Goal: Task Accomplishment & Management: Use online tool/utility

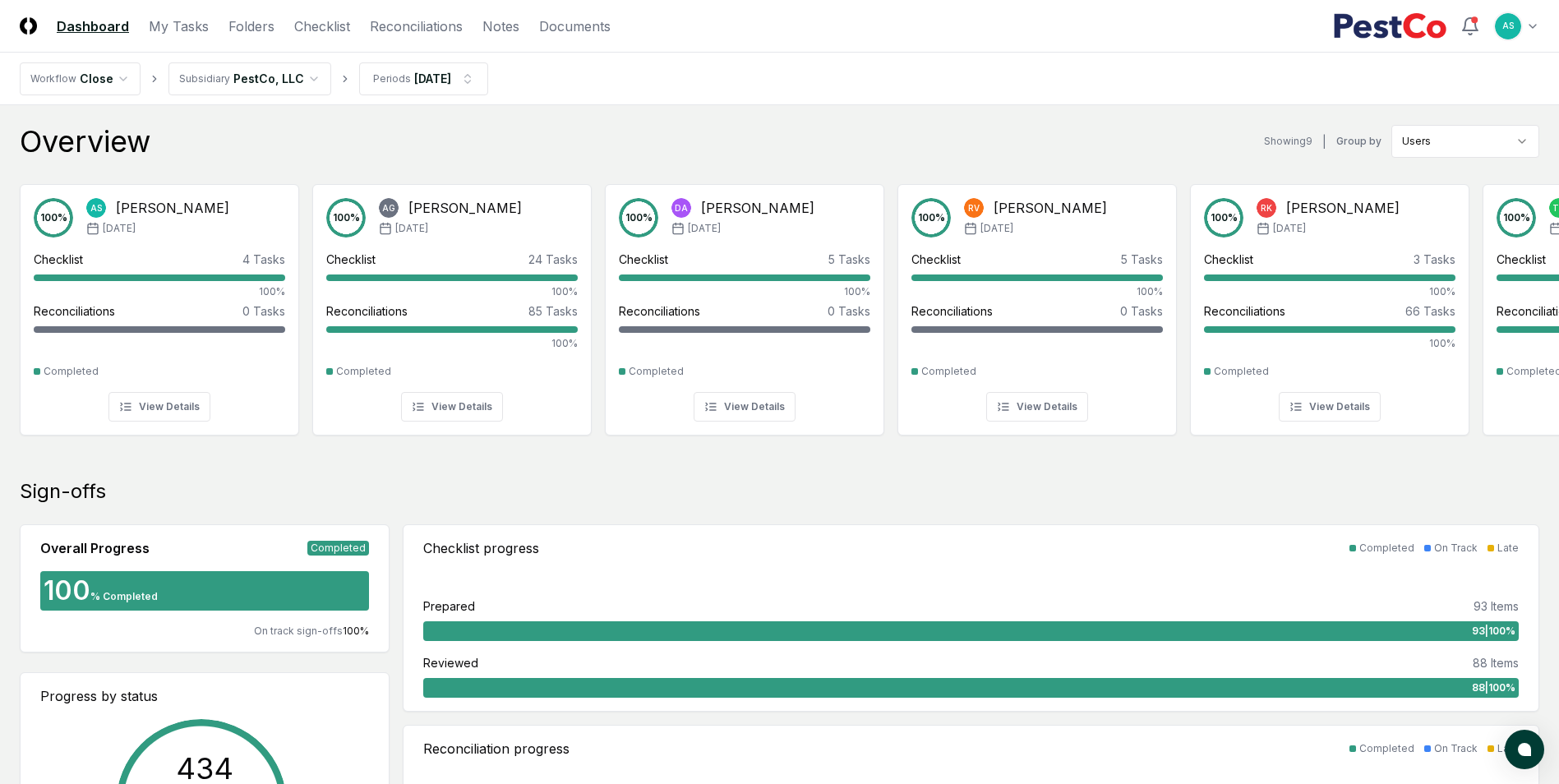
click at [675, 91] on nav "Workflow Close Subsidiary PestCo, LLC Periods [DATE]" at bounding box center [779, 79] width 1559 height 53
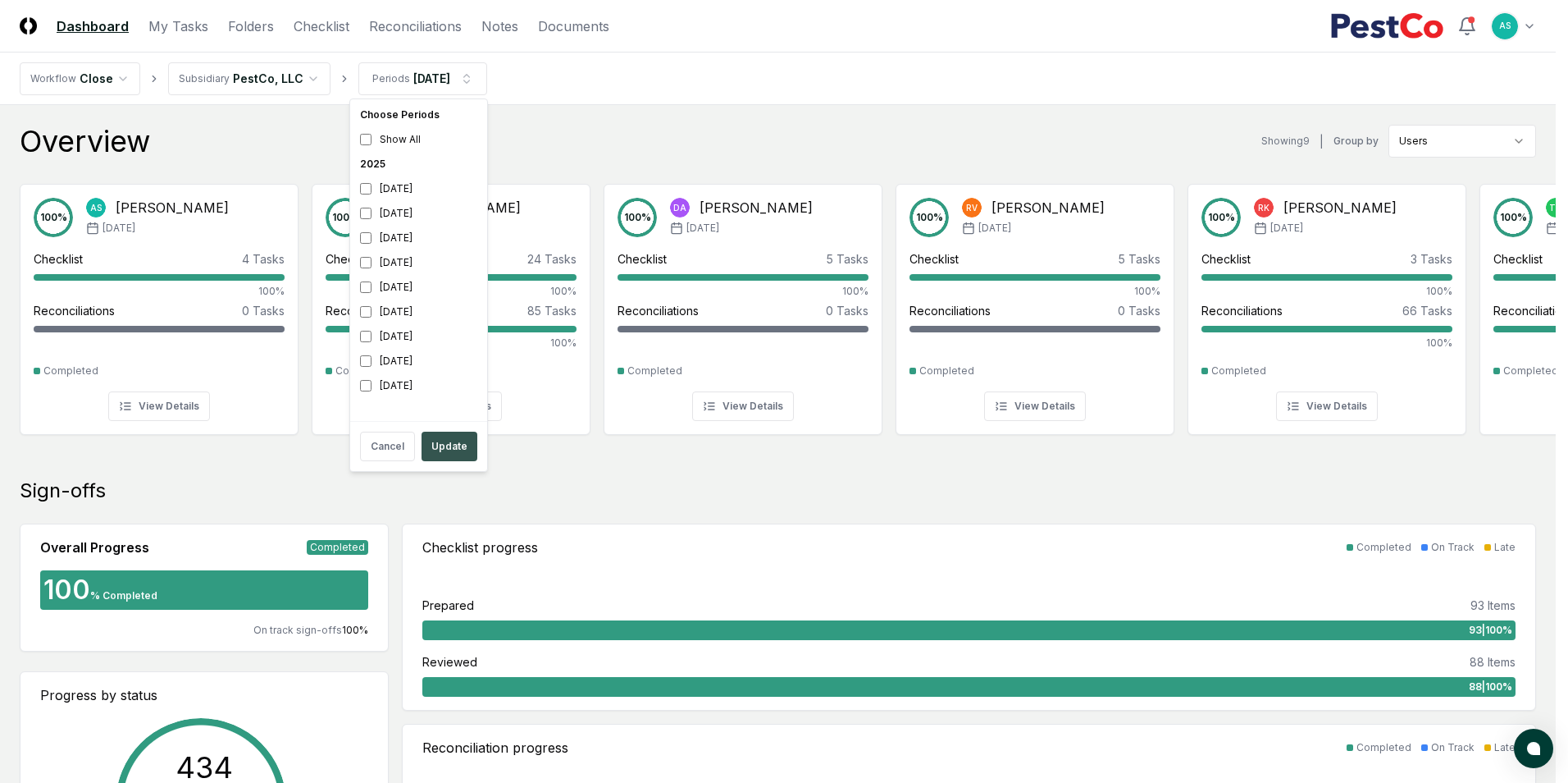
click at [445, 443] on button "Update" at bounding box center [449, 446] width 55 height 30
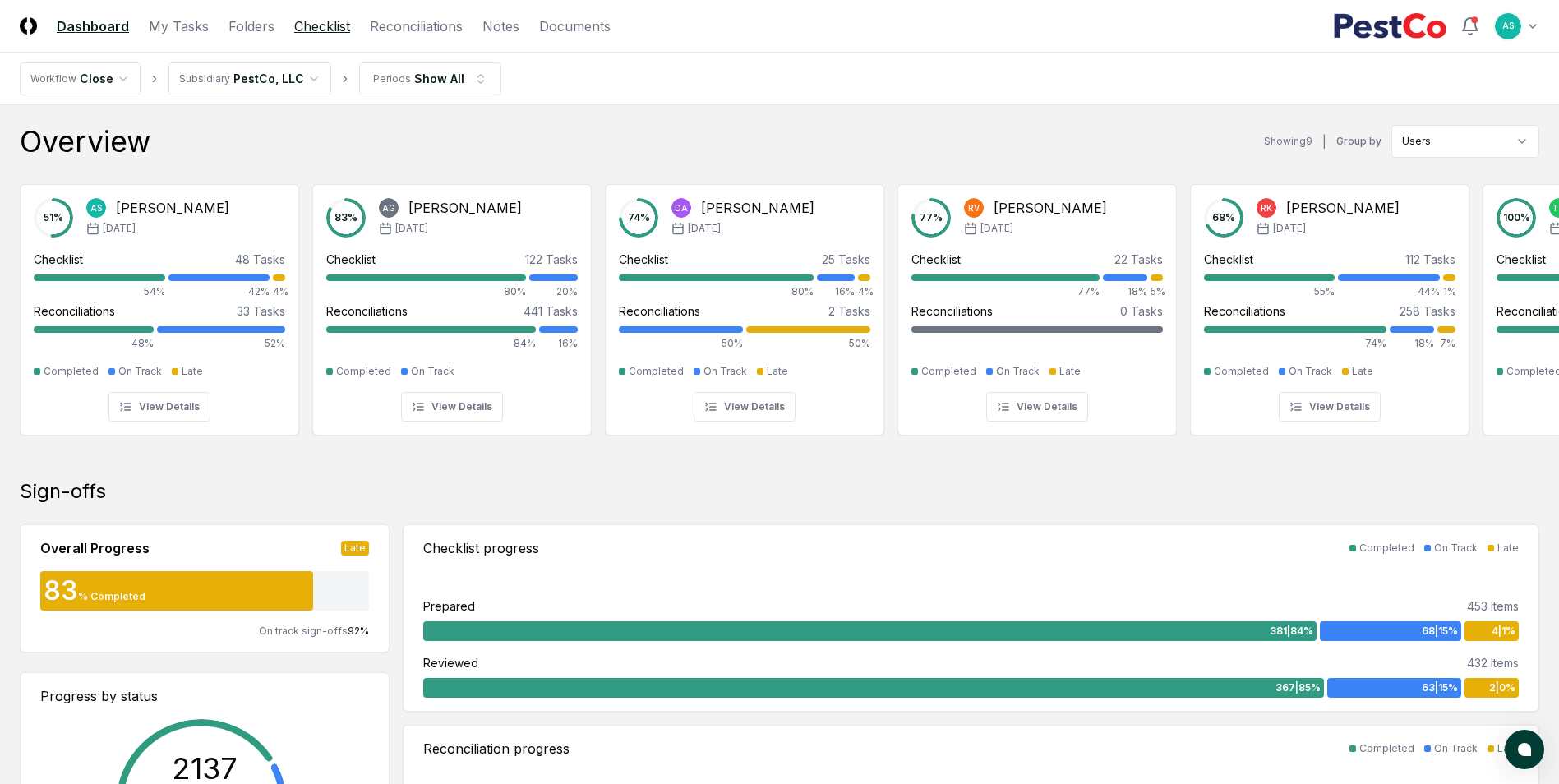
click at [338, 28] on link "Checklist" at bounding box center [321, 26] width 55 height 19
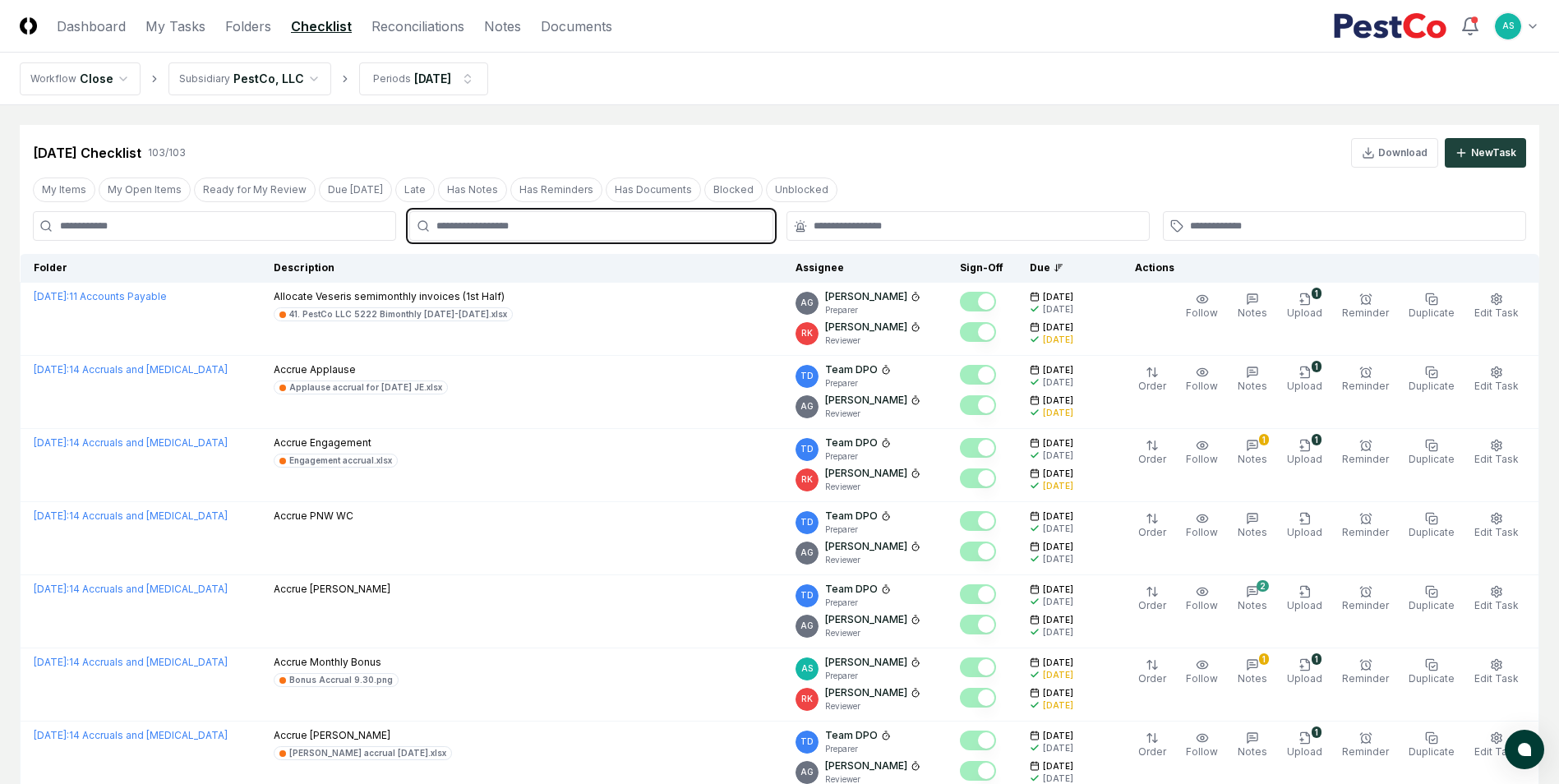
click at [511, 228] on input "text" at bounding box center [599, 225] width 326 height 15
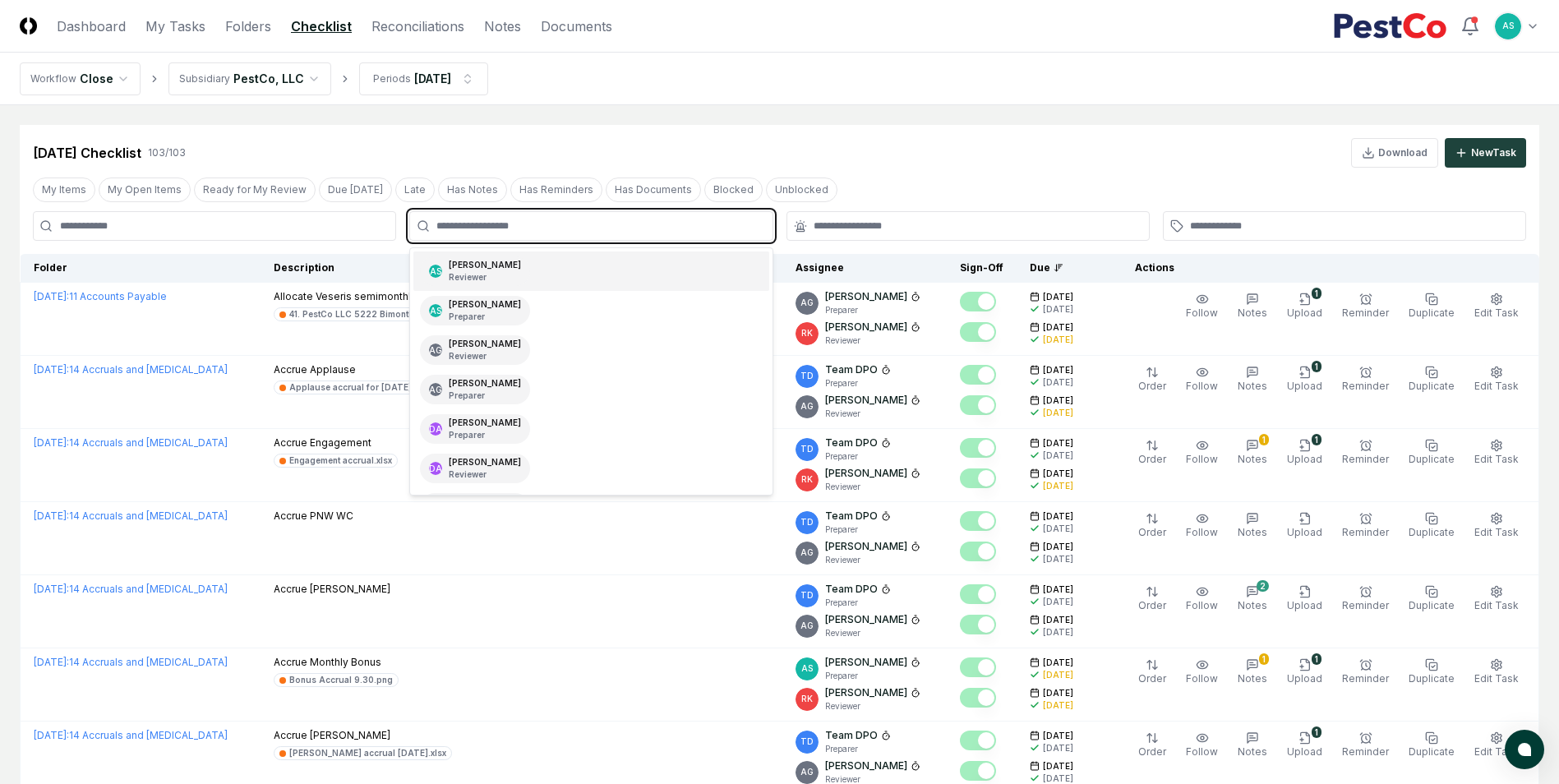
click at [500, 261] on div "[PERSON_NAME] Reviewer" at bounding box center [485, 271] width 72 height 25
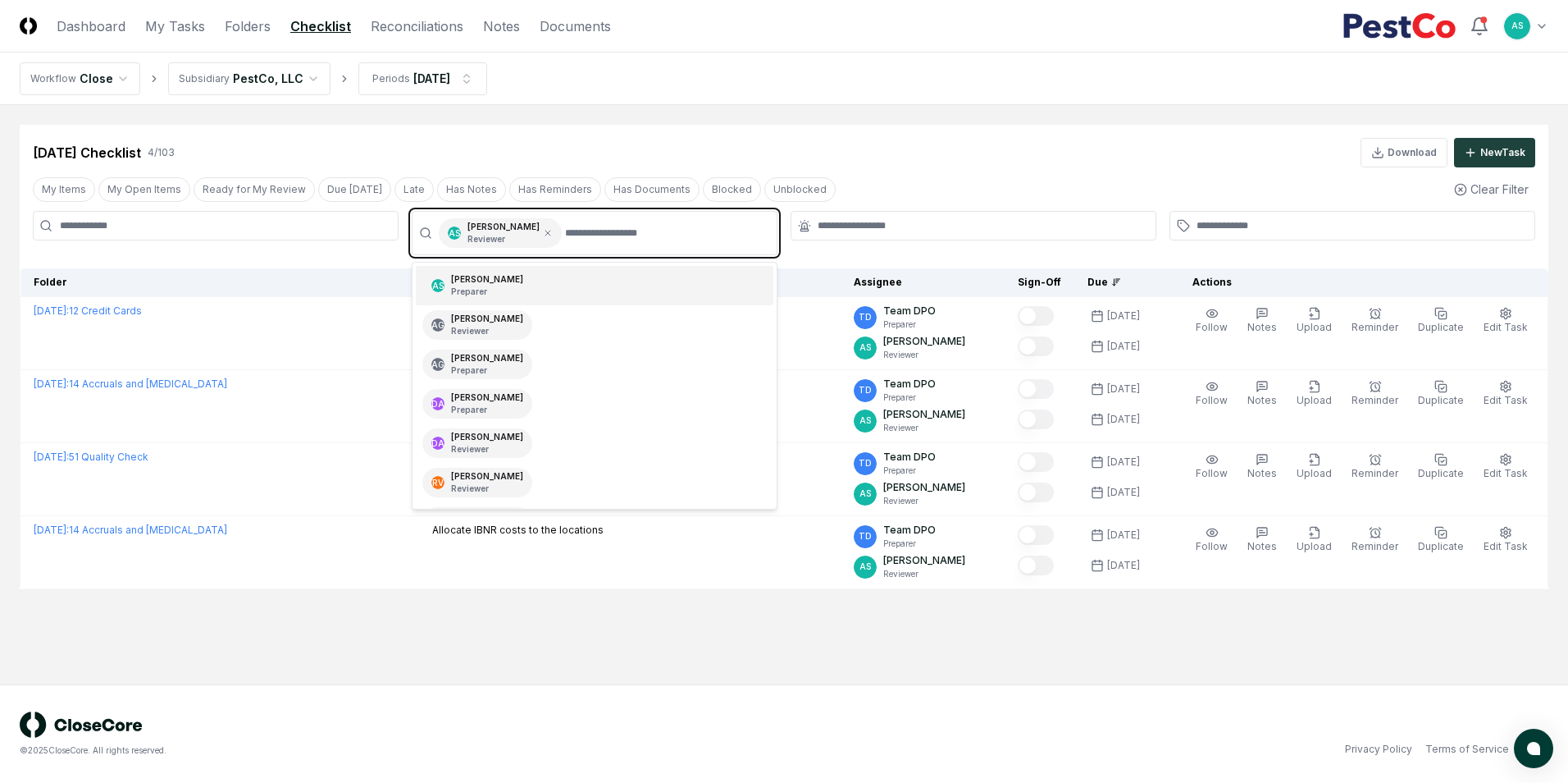
click at [511, 269] on div "AS [PERSON_NAME] Preparer" at bounding box center [594, 285] width 358 height 40
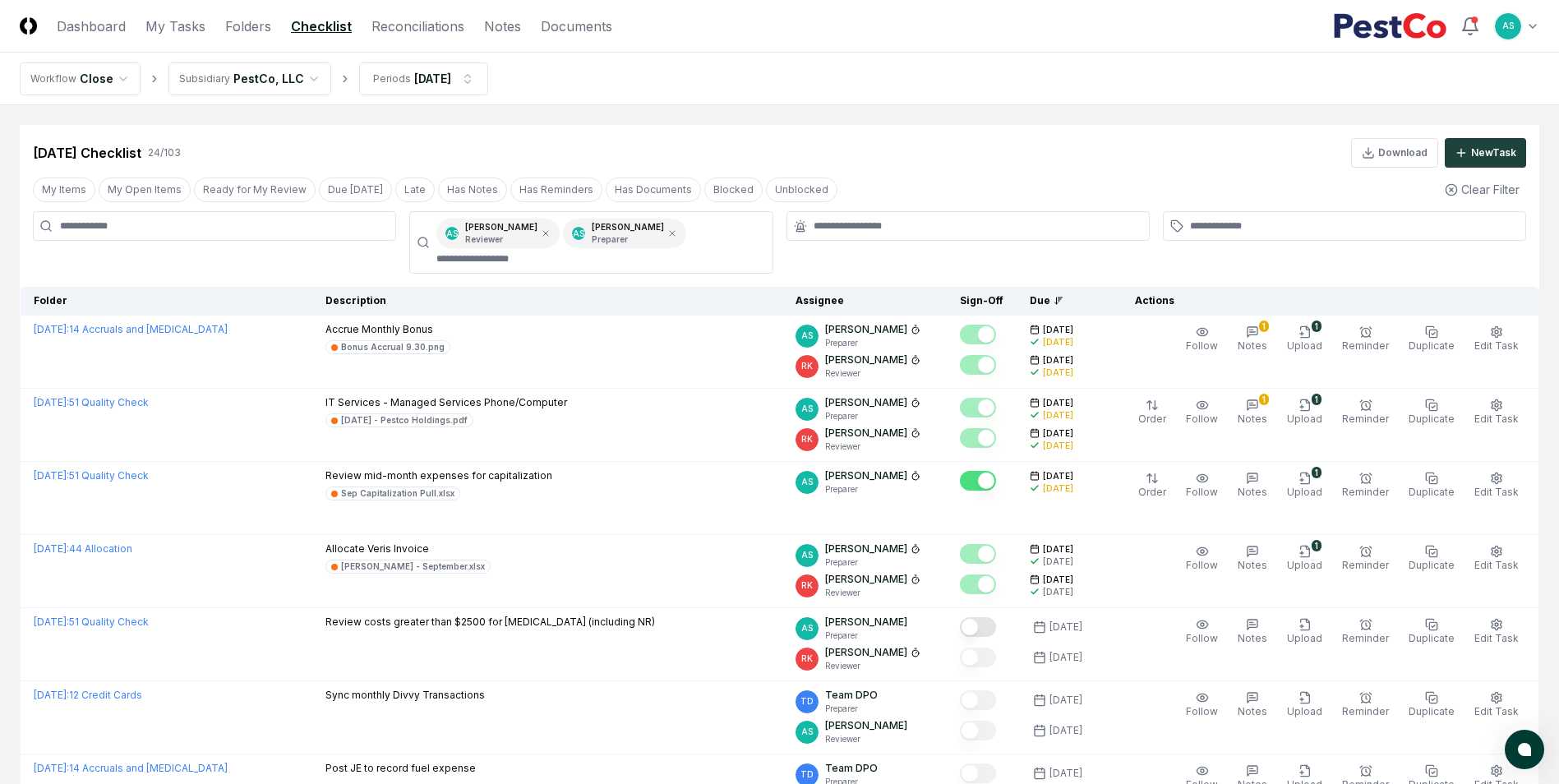
click at [893, 166] on div "[DATE] Checklist 24 / 103 Download New Task" at bounding box center [779, 153] width 1493 height 30
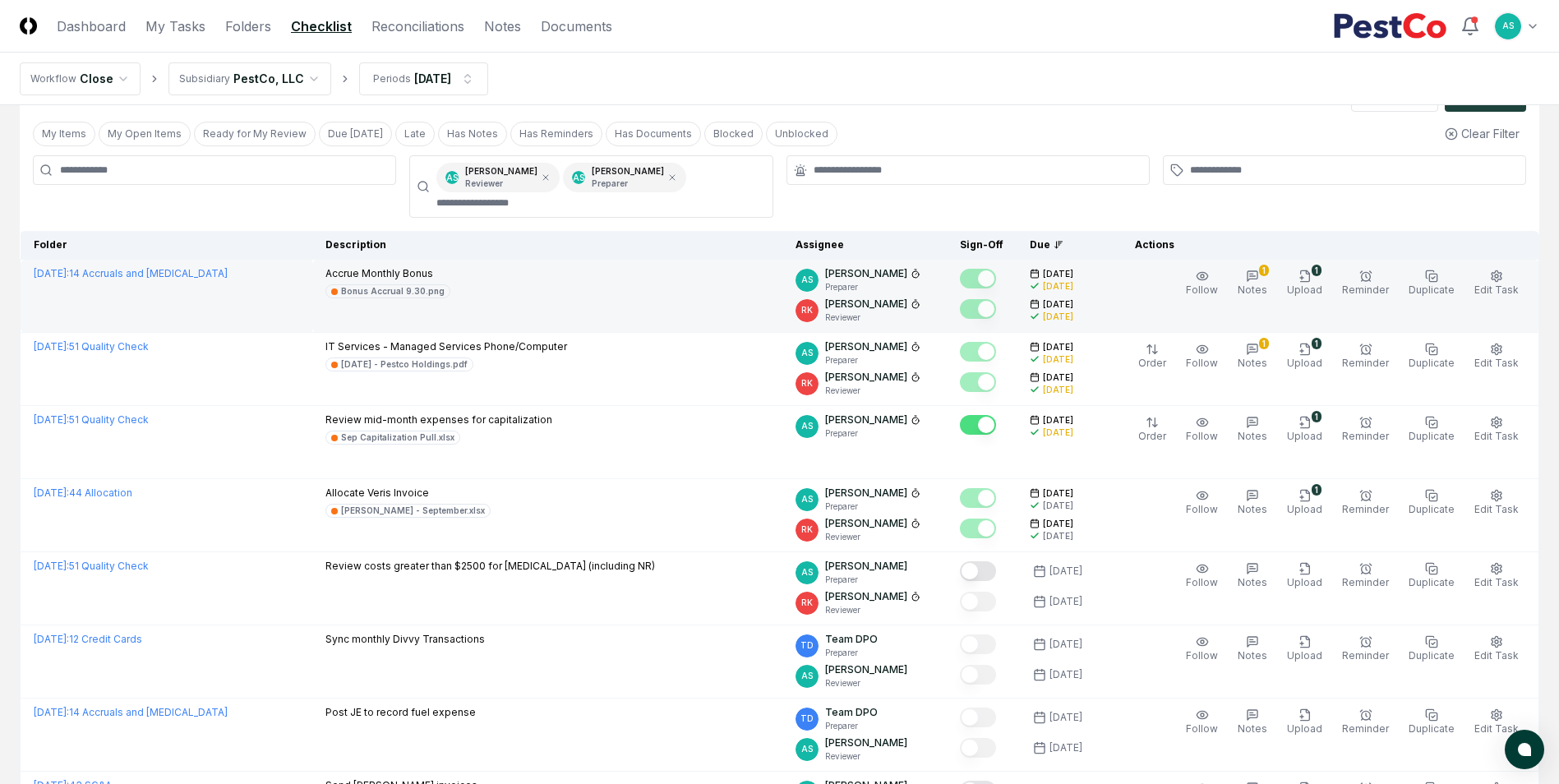
scroll to position [165, 0]
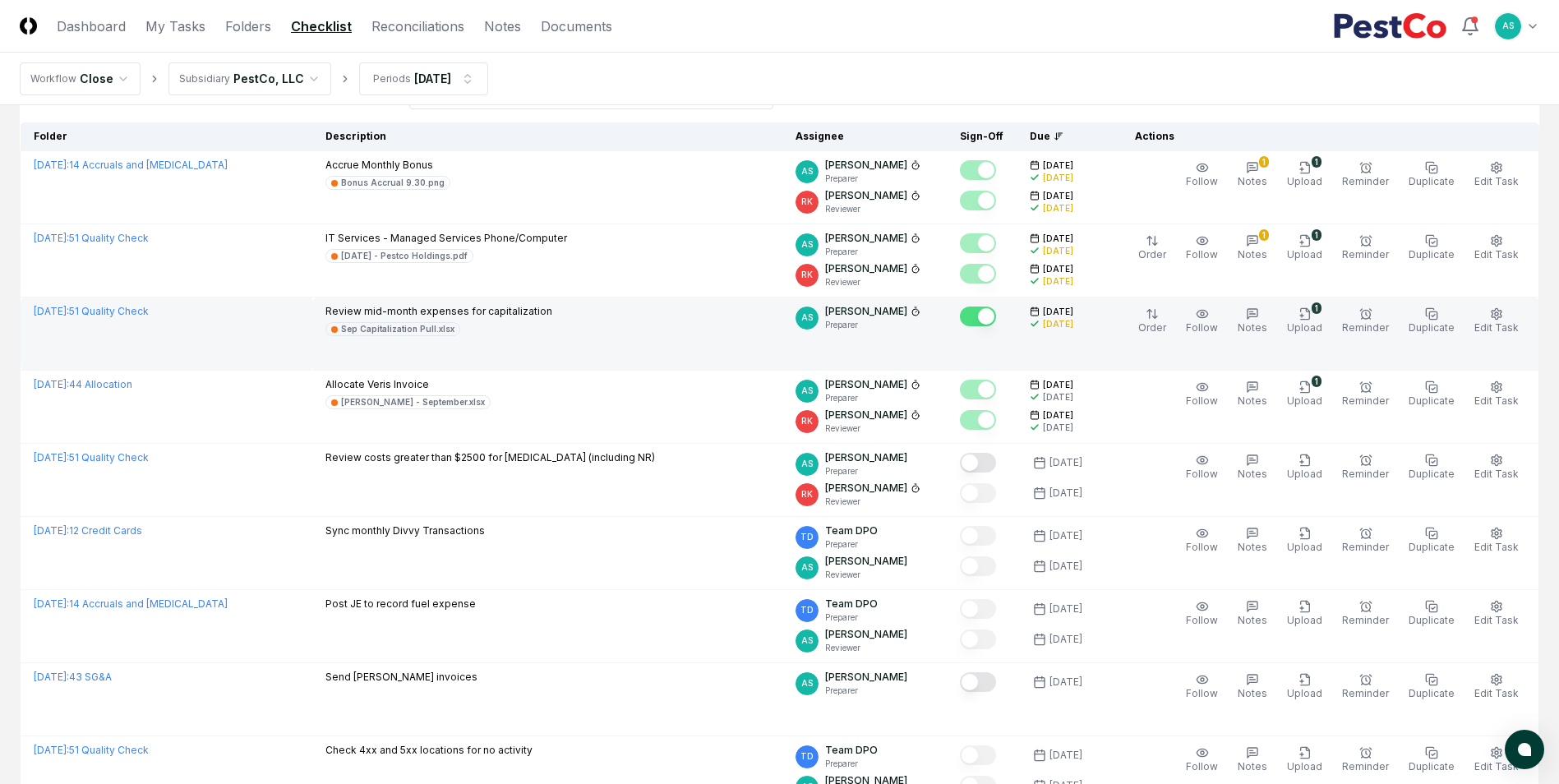
click at [1370, 356] on div "Order Follow Notes 1 Upload Reminder Duplicate Edit Task More" at bounding box center [1328, 333] width 414 height 59
click at [1315, 322] on span "Upload" at bounding box center [1305, 327] width 35 height 12
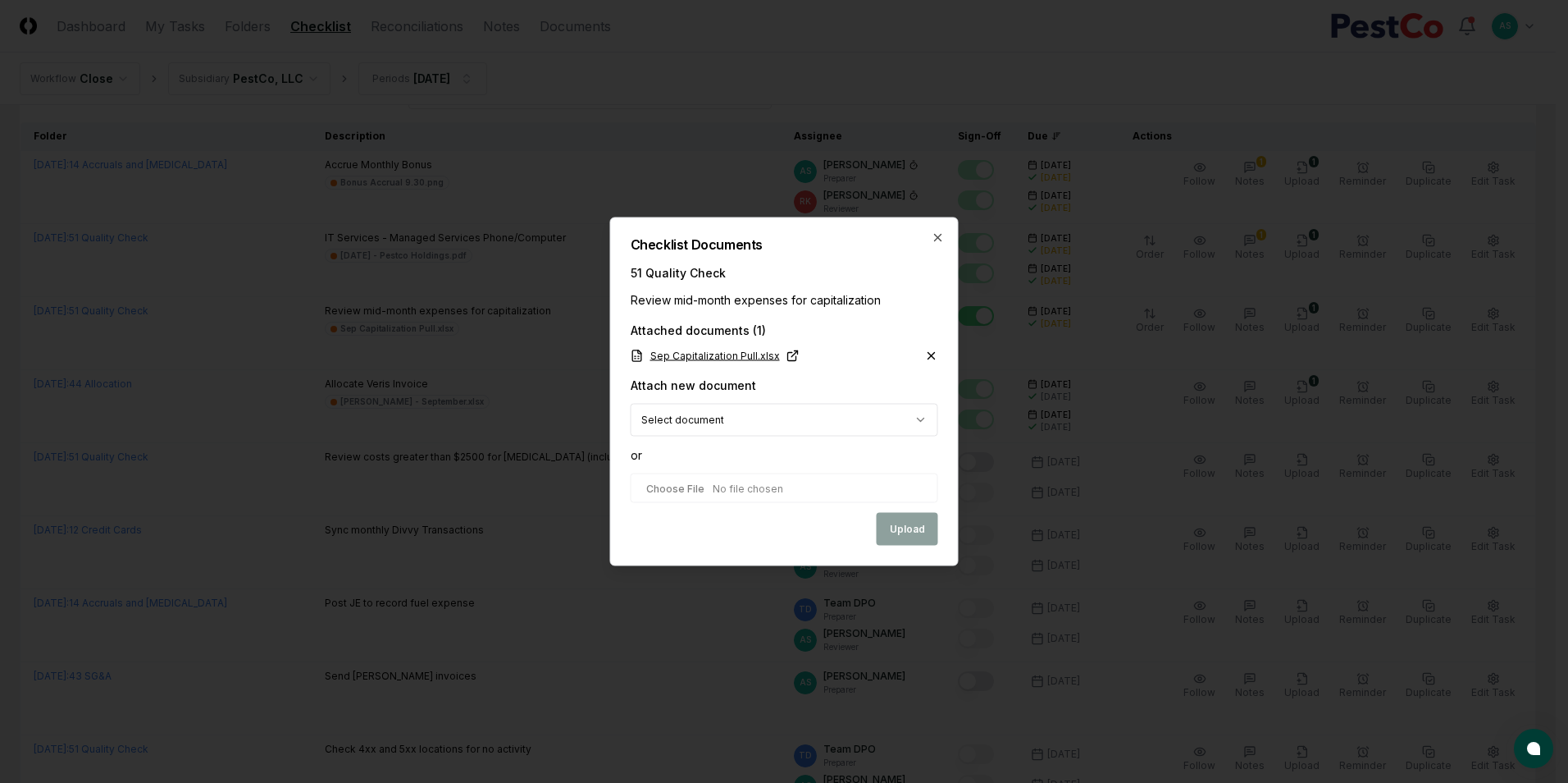
click at [755, 359] on link "Sep Capitalization Pull.xlsx" at bounding box center [715, 356] width 169 height 15
click at [932, 241] on icon "button" at bounding box center [938, 237] width 13 height 13
